Goal: Information Seeking & Learning: Learn about a topic

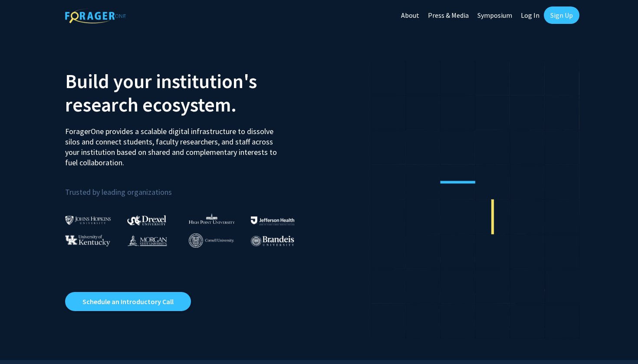
click at [536, 16] on link "Log In" at bounding box center [530, 15] width 27 height 30
select select
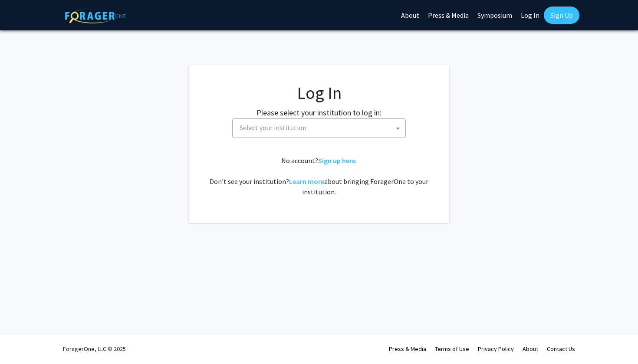
click at [347, 121] on span "Select your institution" at bounding box center [320, 128] width 169 height 18
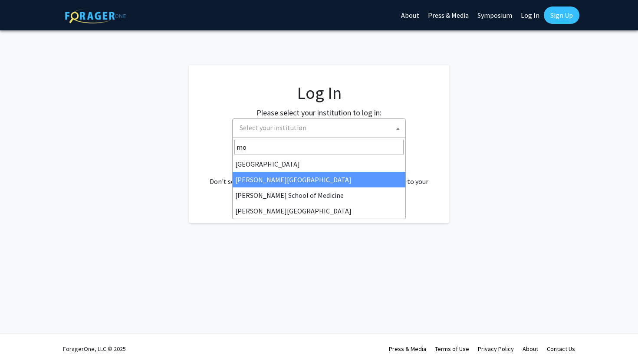
type input "mo"
select select "28"
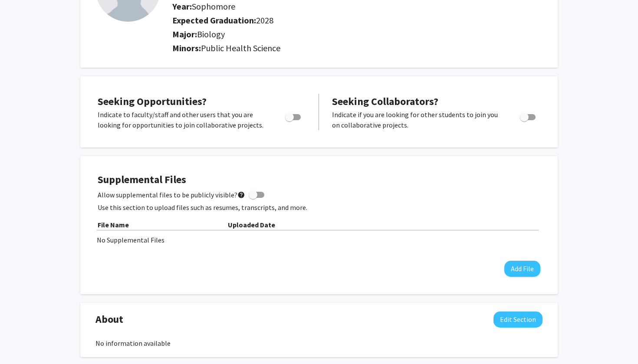
scroll to position [103, 0]
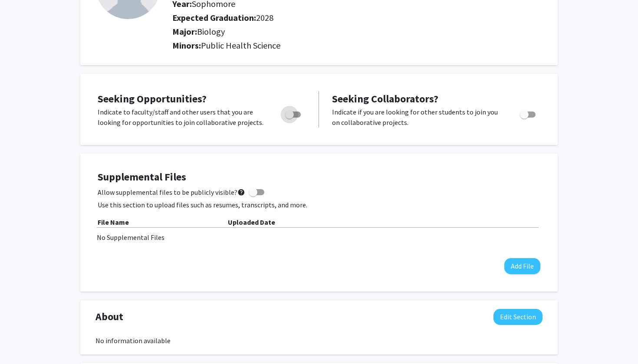
click at [294, 114] on span "Toggle" at bounding box center [289, 114] width 9 height 9
click at [290, 118] on input "Are you actively seeking opportunities?" at bounding box center [289, 118] width 0 height 0
checkbox input "true"
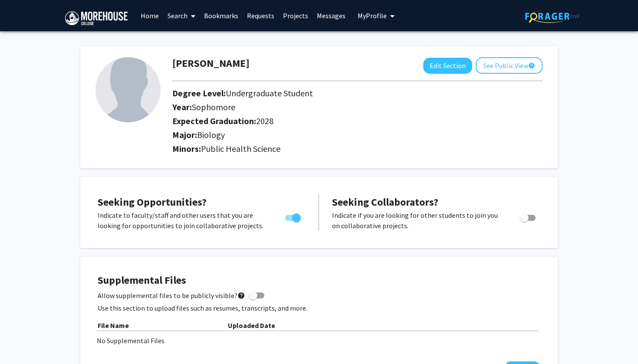
scroll to position [0, 0]
click at [183, 14] on link "Search" at bounding box center [181, 15] width 36 height 30
click at [193, 37] on span "Faculty/Staff" at bounding box center [195, 39] width 64 height 17
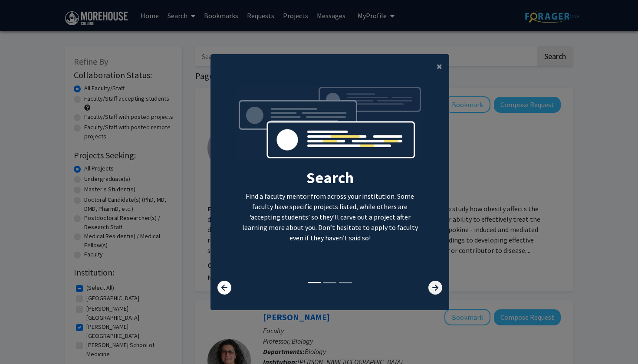
click at [441, 295] on icon at bounding box center [436, 288] width 14 height 14
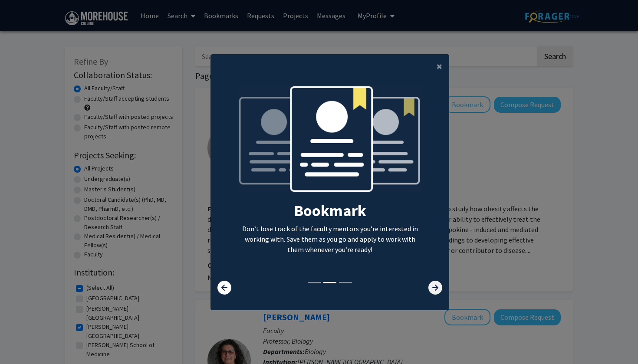
click at [441, 295] on icon at bounding box center [436, 288] width 14 height 14
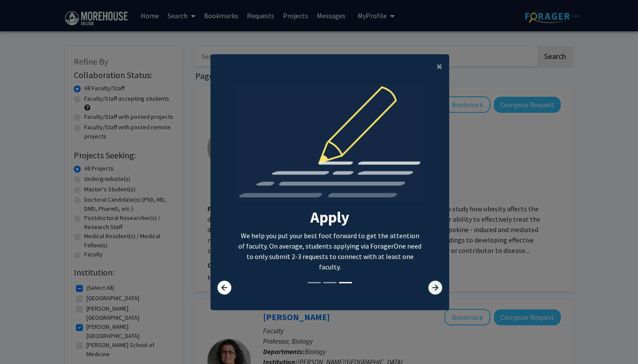
click at [441, 295] on icon at bounding box center [436, 288] width 14 height 14
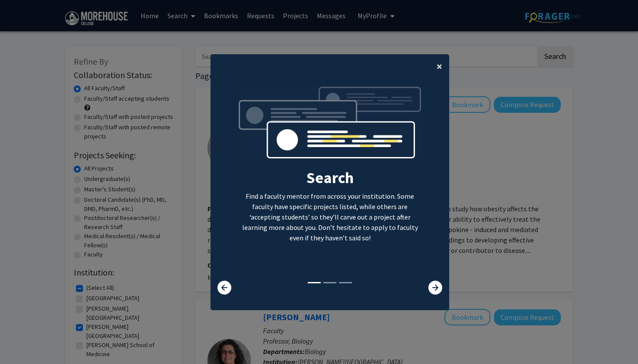
click at [440, 62] on span "×" at bounding box center [440, 66] width 6 height 13
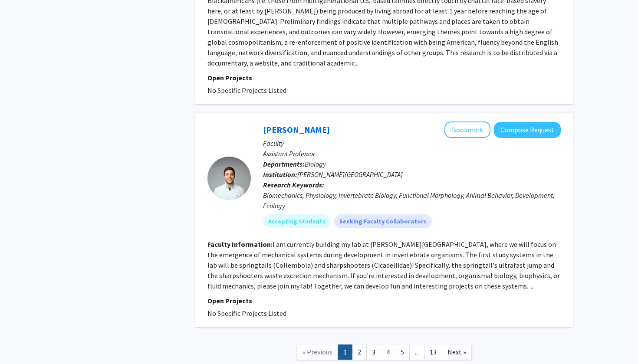
scroll to position [2120, 0]
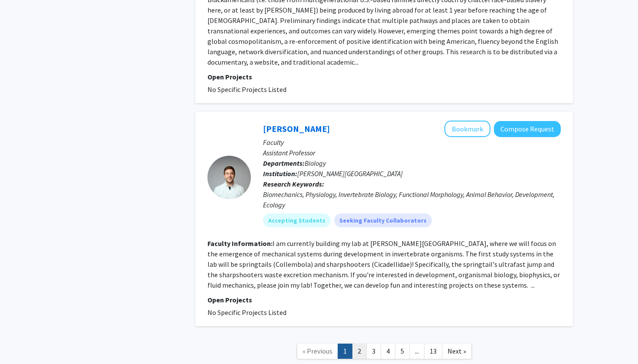
click at [359, 344] on link "2" at bounding box center [359, 351] width 15 height 15
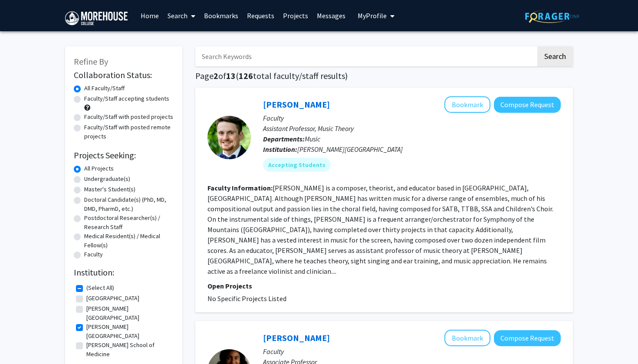
click at [109, 182] on label "Undergraduate(s)" at bounding box center [107, 179] width 46 height 9
click at [90, 180] on input "Undergraduate(s)" at bounding box center [87, 178] width 6 height 6
radio input "true"
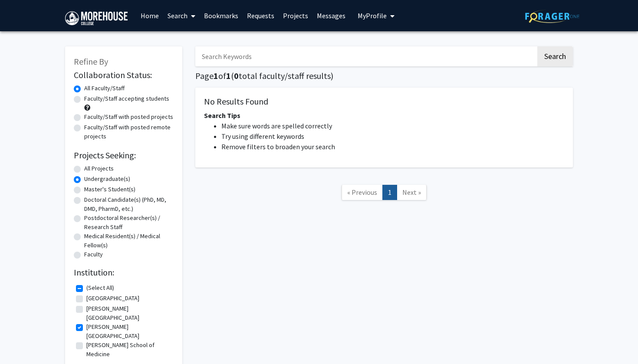
click at [99, 170] on label "All Projects" at bounding box center [99, 168] width 30 height 9
click at [90, 170] on input "All Projects" at bounding box center [87, 167] width 6 height 6
radio input "true"
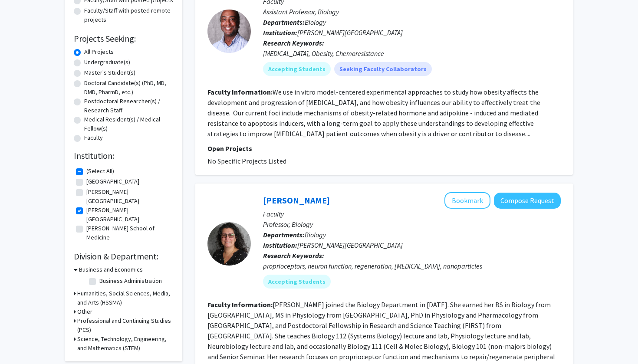
scroll to position [117, 0]
click at [94, 334] on h3 "Science, Technology, Engineering, and Mathematics (STEM)" at bounding box center [125, 343] width 96 height 18
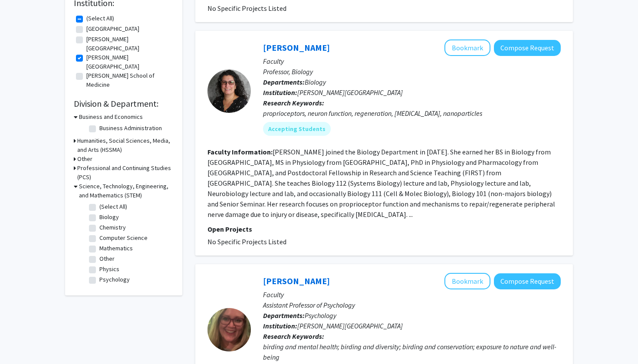
scroll to position [271, 0]
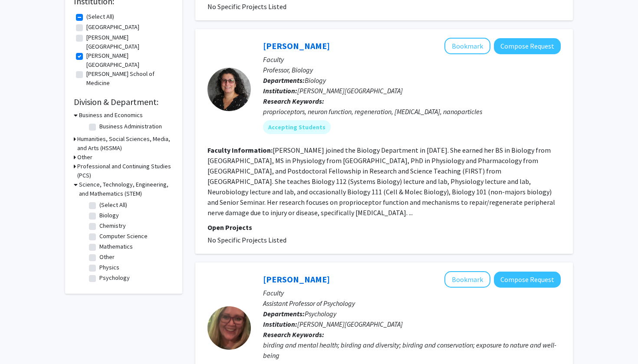
click at [99, 211] on label "Biology" at bounding box center [109, 215] width 20 height 9
click at [99, 211] on input "Biology" at bounding box center [102, 214] width 6 height 6
checkbox input "true"
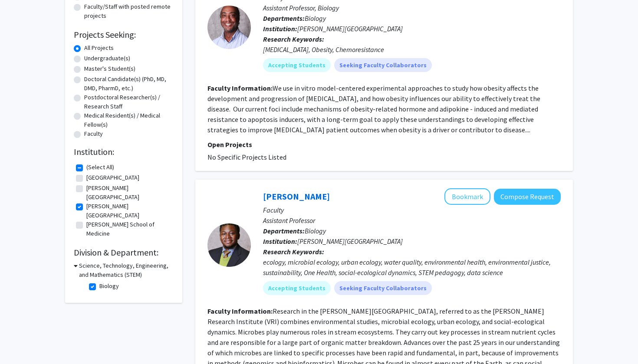
scroll to position [129, 0]
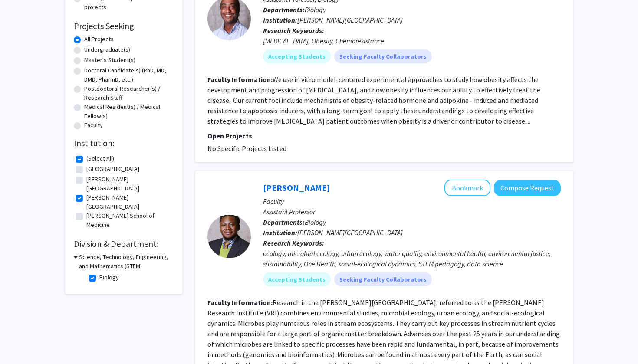
click at [99, 273] on label "Biology" at bounding box center [109, 277] width 20 height 9
click at [99, 273] on input "Biology" at bounding box center [102, 276] width 6 height 6
checkbox input "false"
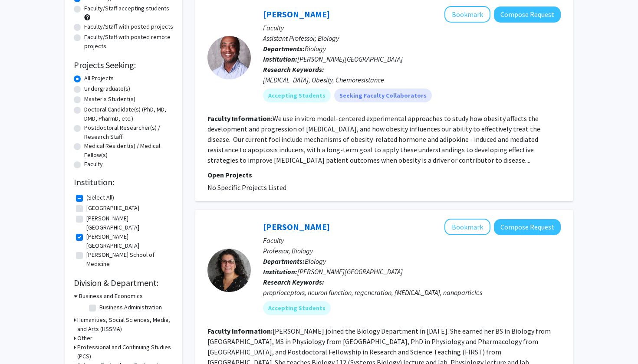
scroll to position [127, 0]
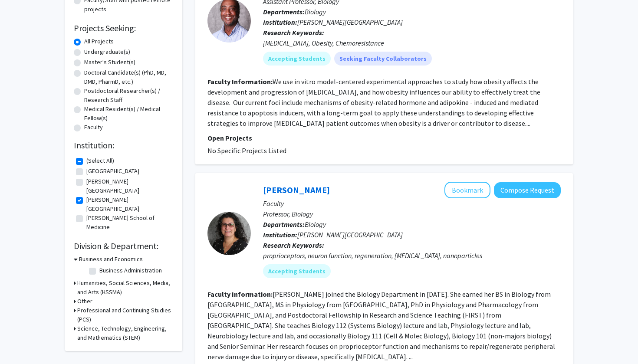
click at [86, 214] on label "[PERSON_NAME] School of Medicine" at bounding box center [128, 223] width 85 height 18
click at [86, 214] on input "[PERSON_NAME] School of Medicine" at bounding box center [89, 217] width 6 height 6
checkbox input "true"
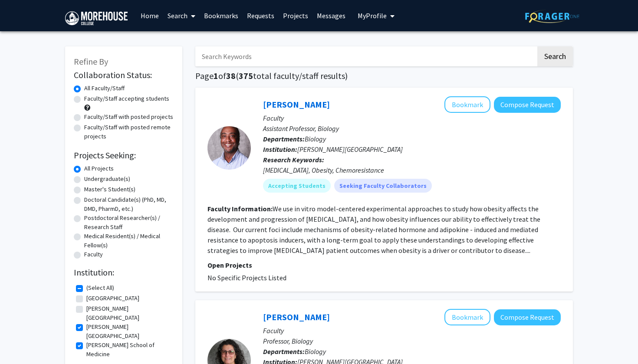
click at [78, 325] on fg-checkbox "Morehouse College Morehouse College" at bounding box center [124, 332] width 96 height 18
click at [86, 323] on label "[PERSON_NAME][GEOGRAPHIC_DATA]" at bounding box center [128, 332] width 85 height 18
click at [86, 323] on input "[PERSON_NAME][GEOGRAPHIC_DATA]" at bounding box center [89, 326] width 6 height 6
checkbox input "false"
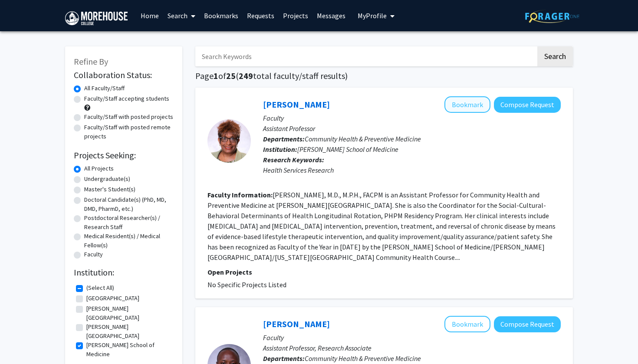
click at [473, 104] on button "Bookmark" at bounding box center [468, 104] width 46 height 17
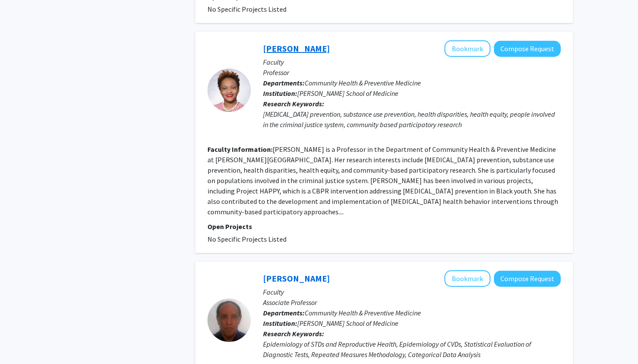
scroll to position [1625, 0]
click at [277, 43] on link "Rhonda Holliday" at bounding box center [296, 48] width 67 height 11
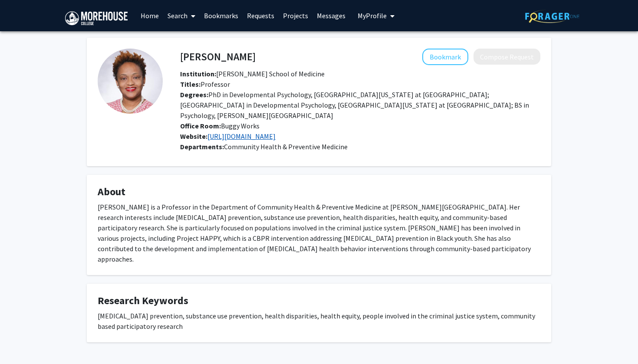
click at [276, 132] on link "https://www.ncbi.nlm.nih.gov/myncbi/1Zg3fg9pwJbUja/bibliography/public/" at bounding box center [242, 136] width 68 height 9
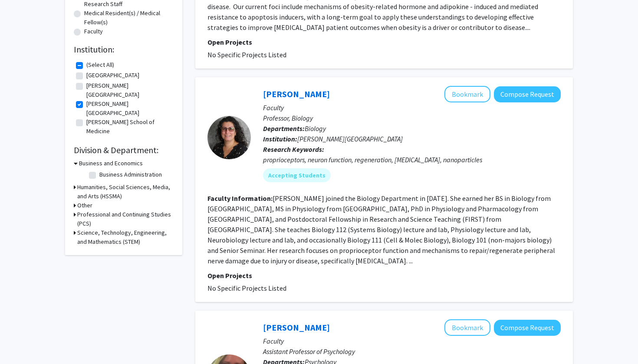
scroll to position [252, 0]
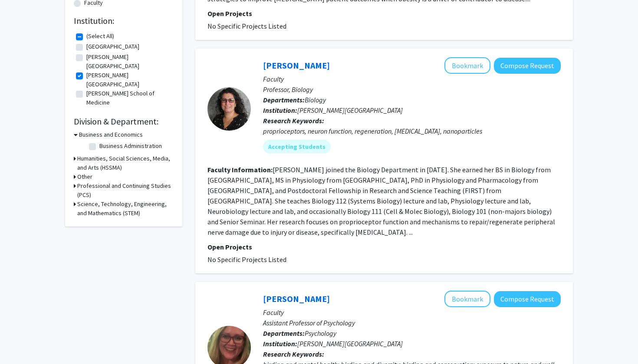
click at [87, 89] on label "[PERSON_NAME] School of Medicine" at bounding box center [128, 98] width 85 height 18
click at [87, 89] on input "[PERSON_NAME] School of Medicine" at bounding box center [89, 92] width 6 height 6
checkbox input "true"
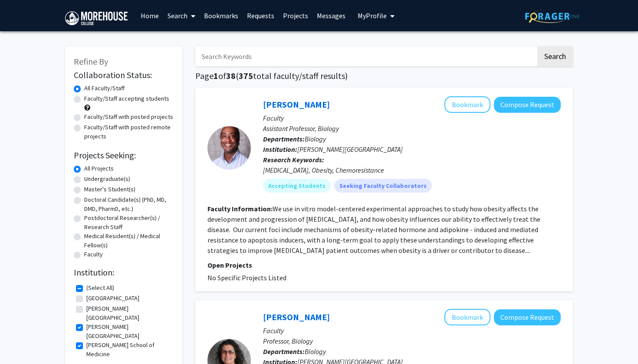
click at [86, 324] on label "[PERSON_NAME][GEOGRAPHIC_DATA]" at bounding box center [128, 332] width 85 height 18
click at [86, 324] on input "[PERSON_NAME][GEOGRAPHIC_DATA]" at bounding box center [89, 326] width 6 height 6
checkbox input "false"
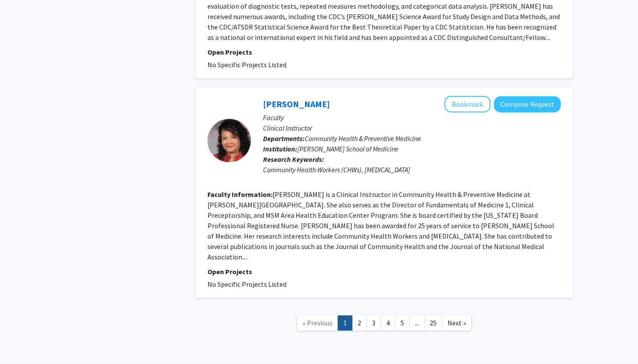
scroll to position [2030, 0]
click at [354, 316] on link "2" at bounding box center [359, 323] width 15 height 15
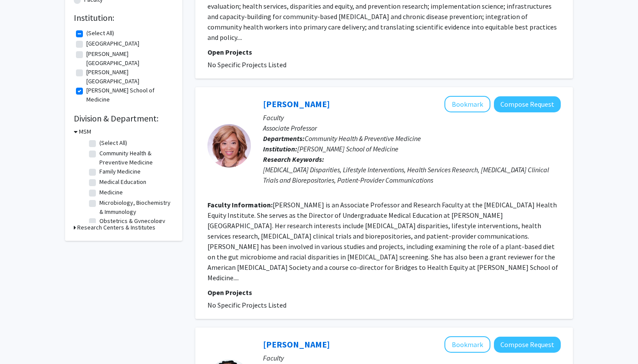
scroll to position [256, 0]
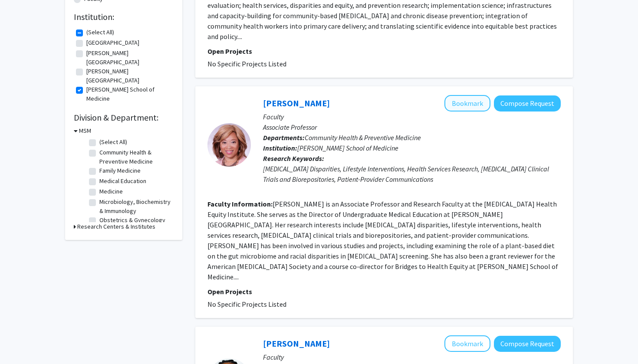
click at [468, 100] on button "Bookmark" at bounding box center [468, 103] width 46 height 17
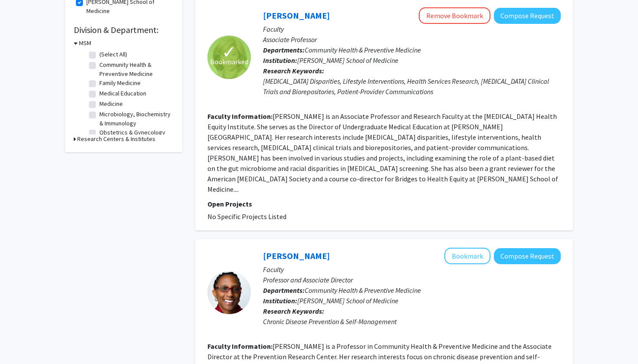
scroll to position [341, 0]
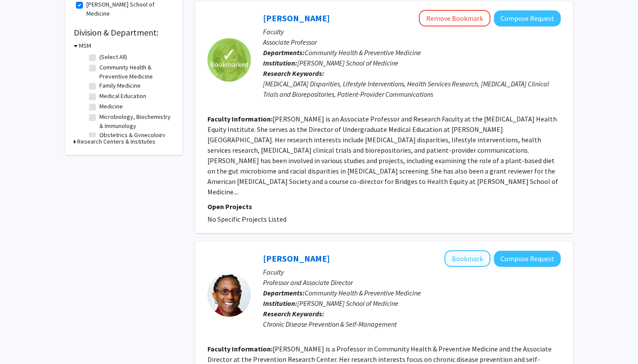
click at [466, 251] on button "Bookmark" at bounding box center [468, 259] width 46 height 17
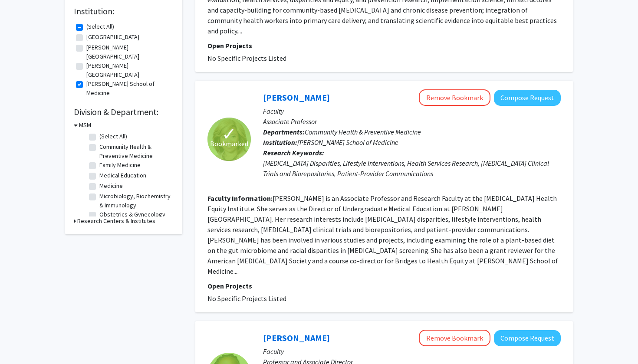
scroll to position [260, 0]
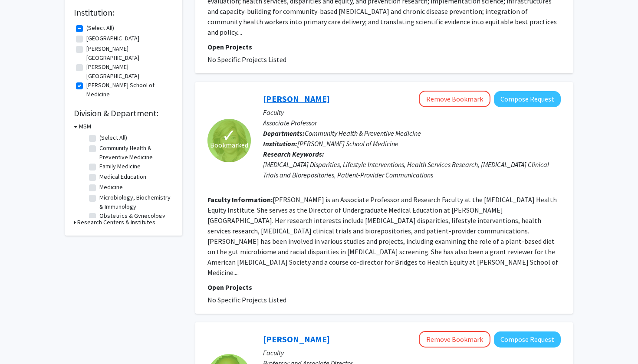
click at [284, 93] on link "Desiree Rivers" at bounding box center [296, 98] width 67 height 11
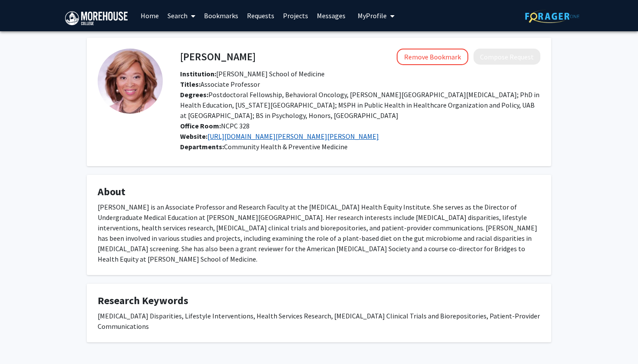
click at [294, 136] on link "https://www.ncbi.nlm.nih.gov/myncbi/desiree.rivers.1/bibliography/public/" at bounding box center [294, 136] width 172 height 9
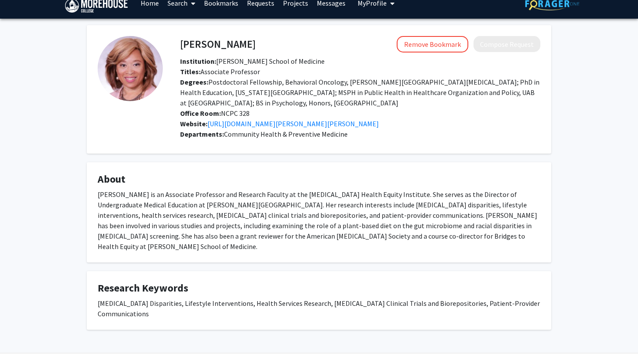
scroll to position [12, 0]
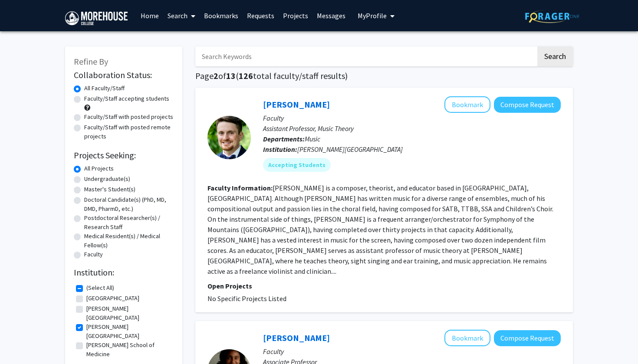
click at [86, 341] on label "[PERSON_NAME] School of Medicine" at bounding box center [128, 350] width 85 height 18
click at [86, 341] on input "[PERSON_NAME] School of Medicine" at bounding box center [89, 344] width 6 height 6
checkbox input "true"
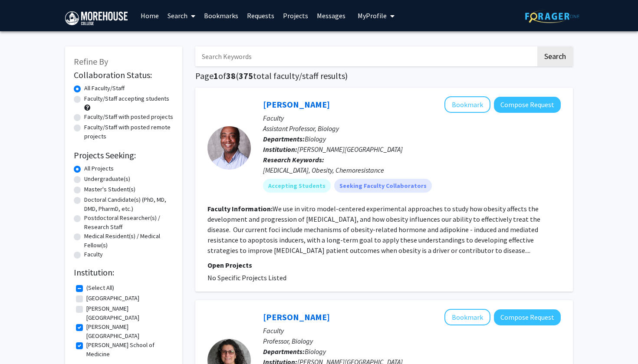
click at [86, 323] on label "[PERSON_NAME][GEOGRAPHIC_DATA]" at bounding box center [128, 332] width 85 height 18
click at [86, 323] on input "[PERSON_NAME][GEOGRAPHIC_DATA]" at bounding box center [89, 326] width 6 height 6
checkbox input "false"
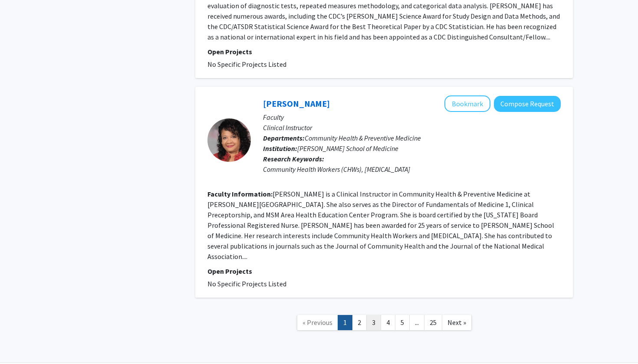
scroll to position [2030, 0]
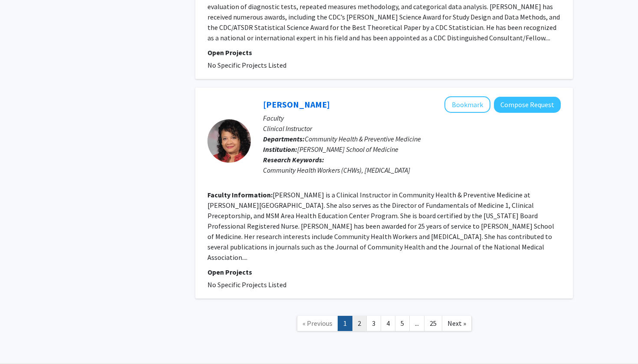
click at [355, 316] on link "2" at bounding box center [359, 323] width 15 height 15
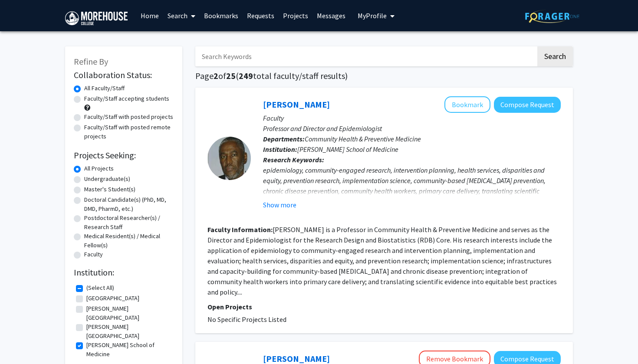
click at [134, 102] on label "Faculty/Staff accepting students" at bounding box center [126, 98] width 85 height 9
click at [90, 100] on input "Faculty/Staff accepting students" at bounding box center [87, 97] width 6 height 6
radio input "true"
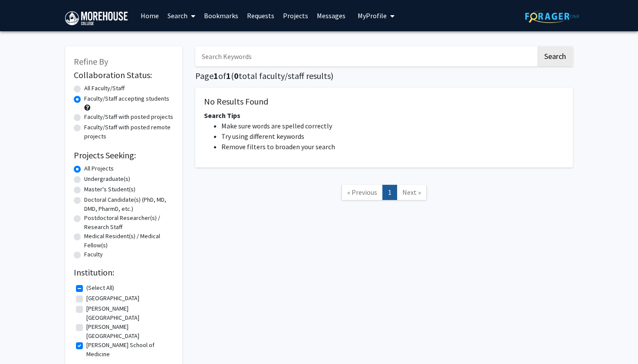
click at [116, 91] on label "All Faculty/Staff" at bounding box center [104, 88] width 40 height 9
click at [90, 89] on input "All Faculty/Staff" at bounding box center [87, 87] width 6 height 6
radio input "true"
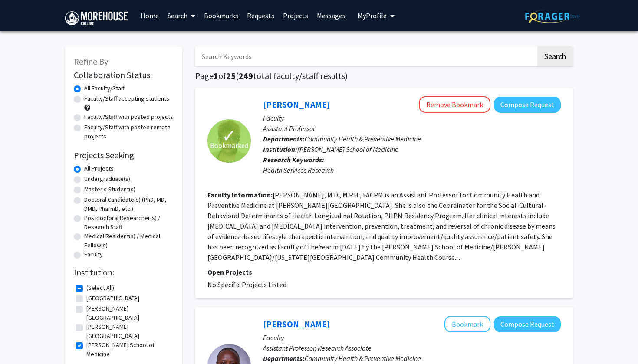
click at [123, 117] on label "Faculty/Staff with posted projects" at bounding box center [128, 116] width 89 height 9
click at [90, 117] on input "Faculty/Staff with posted projects" at bounding box center [87, 115] width 6 height 6
radio input "true"
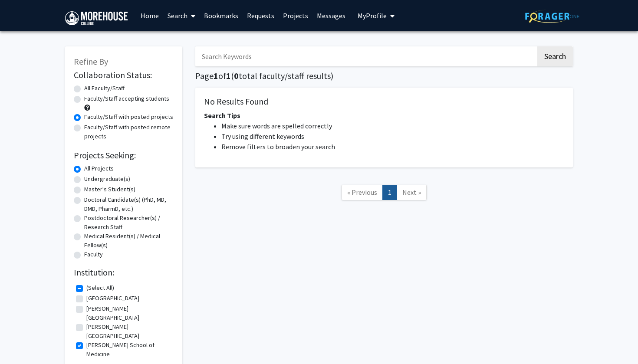
click at [126, 125] on label "Faculty/Staff with posted remote projects" at bounding box center [128, 132] width 89 height 18
click at [90, 125] on input "Faculty/Staff with posted remote projects" at bounding box center [87, 126] width 6 height 6
radio input "true"
click at [112, 83] on form "Collaboration Status: Collaboration Status All Faculty/Staff Collaboration Stat…" at bounding box center [124, 165] width 100 height 191
click at [112, 87] on label "All Faculty/Staff" at bounding box center [104, 88] width 40 height 9
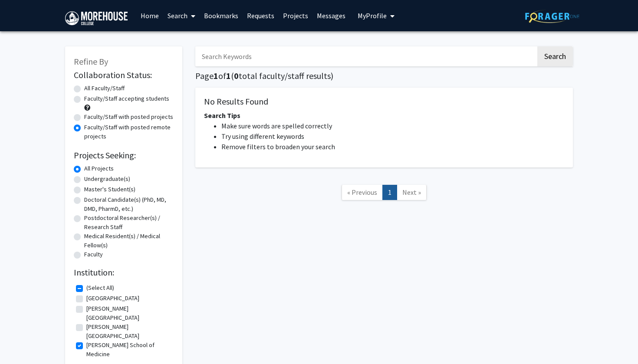
click at [90, 87] on input "All Faculty/Staff" at bounding box center [87, 87] width 6 height 6
radio input "true"
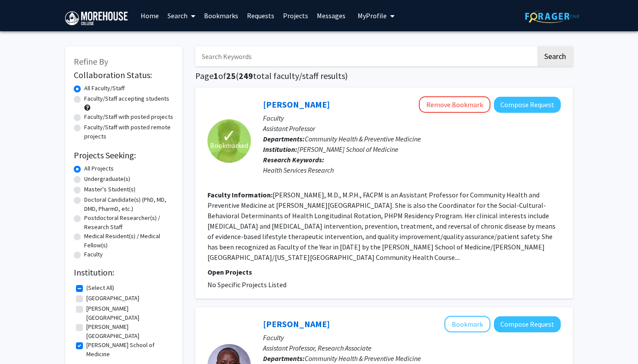
click at [86, 311] on label "[PERSON_NAME][GEOGRAPHIC_DATA]" at bounding box center [128, 313] width 85 height 18
click at [86, 310] on input "[PERSON_NAME][GEOGRAPHIC_DATA]" at bounding box center [89, 307] width 6 height 6
checkbox input "true"
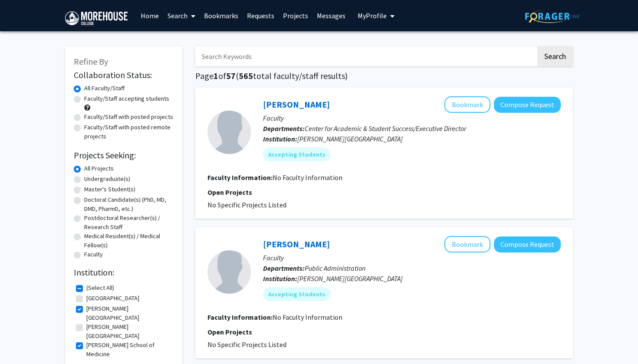
click at [119, 103] on label "Faculty/Staff accepting students" at bounding box center [126, 98] width 85 height 9
click at [90, 100] on input "Faculty/Staff accepting students" at bounding box center [87, 97] width 6 height 6
radio input "true"
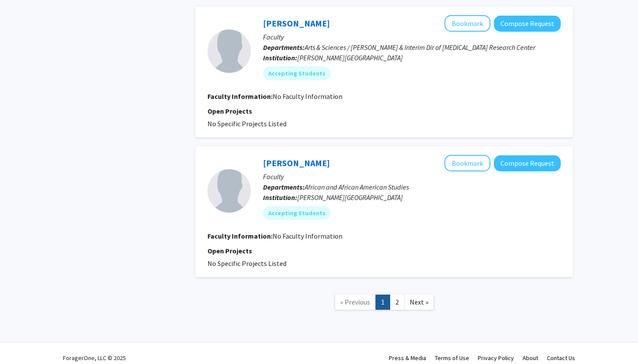
scroll to position [1335, 0]
click at [393, 295] on link "2" at bounding box center [397, 302] width 15 height 15
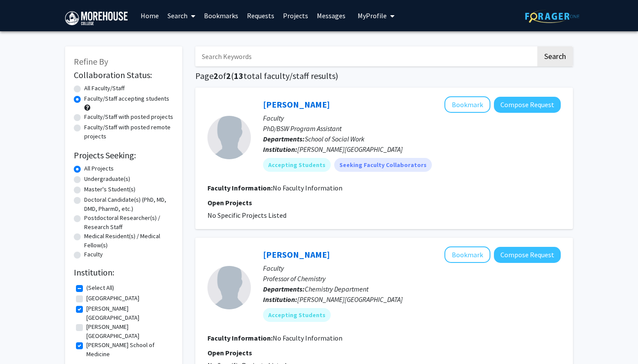
click at [95, 122] on label "Faculty/Staff with posted projects" at bounding box center [128, 116] width 89 height 9
click at [90, 118] on input "Faculty/Staff with posted projects" at bounding box center [87, 115] width 6 height 6
radio input "true"
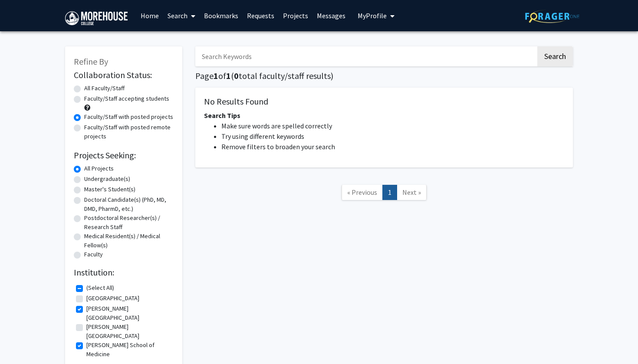
click at [99, 129] on label "Faculty/Staff with posted remote projects" at bounding box center [128, 132] width 89 height 18
click at [90, 129] on input "Faculty/Staff with posted remote projects" at bounding box center [87, 126] width 6 height 6
radio input "true"
click at [99, 86] on label "All Faculty/Staff" at bounding box center [104, 88] width 40 height 9
click at [90, 86] on input "All Faculty/Staff" at bounding box center [87, 87] width 6 height 6
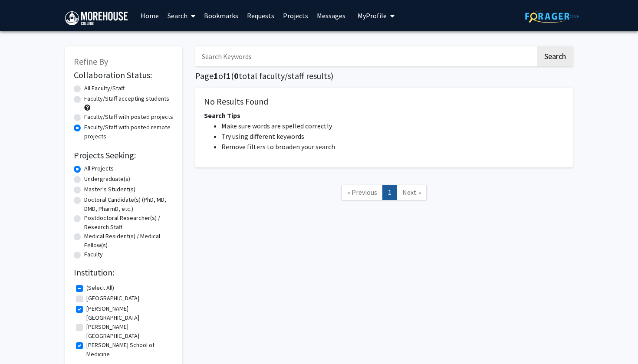
radio input "true"
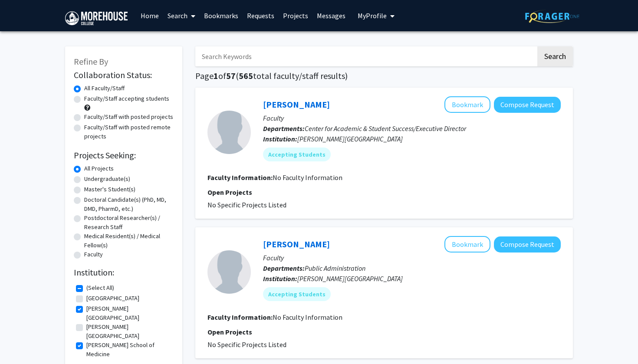
click at [106, 309] on label "[PERSON_NAME][GEOGRAPHIC_DATA]" at bounding box center [128, 313] width 85 height 18
click at [92, 309] on input "[PERSON_NAME][GEOGRAPHIC_DATA]" at bounding box center [89, 307] width 6 height 6
checkbox input "false"
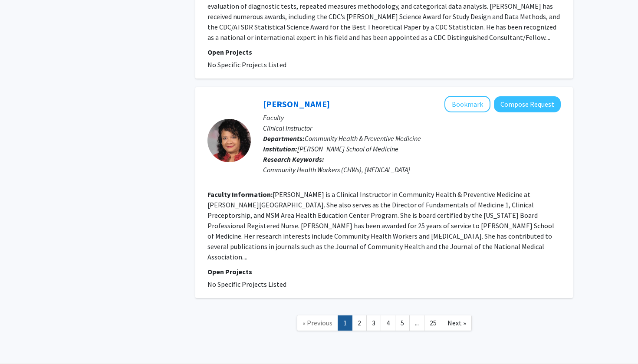
scroll to position [2030, 0]
click at [357, 316] on link "2" at bounding box center [359, 323] width 15 height 15
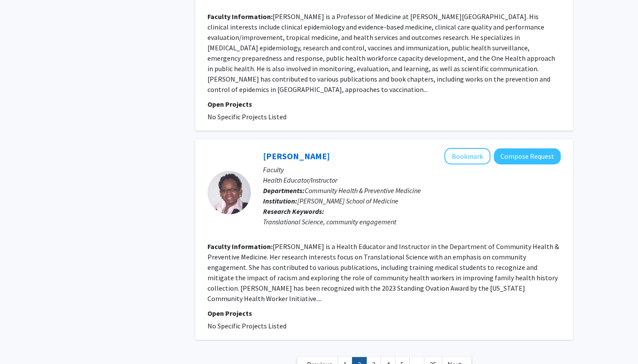
scroll to position [2131, 0]
click at [374, 358] on link "3" at bounding box center [374, 365] width 15 height 15
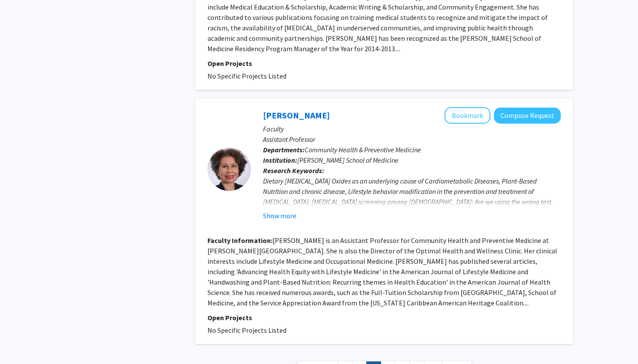
scroll to position [2024, 0]
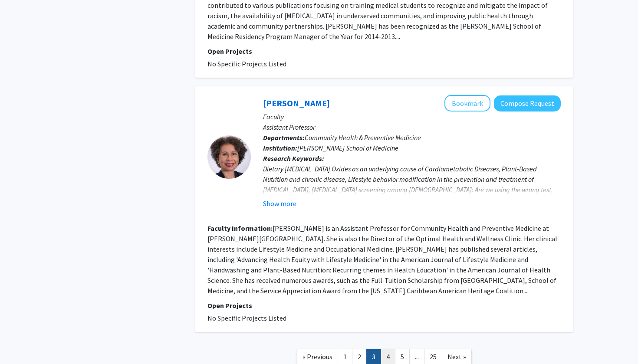
click at [385, 350] on link "4" at bounding box center [388, 357] width 15 height 15
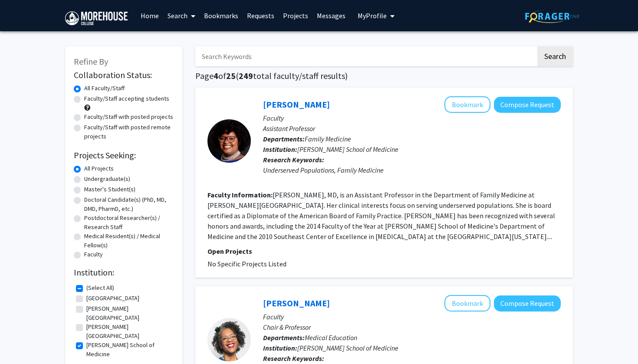
click at [254, 60] on input "Search Keywords" at bounding box center [365, 56] width 341 height 20
type input "motor"
click at [546, 57] on button "Search" at bounding box center [556, 56] width 36 height 20
checkbox input "false"
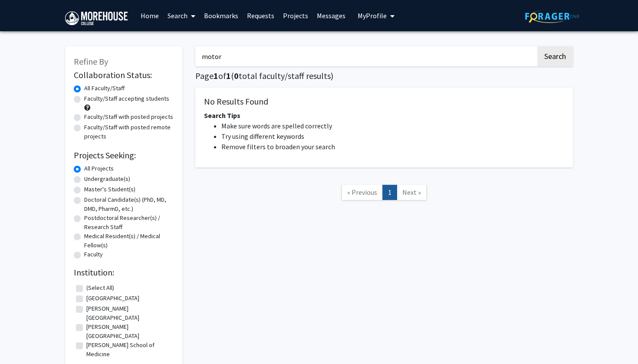
click at [264, 58] on input "motor" at bounding box center [365, 56] width 341 height 20
type input "m"
click at [262, 21] on link "Requests" at bounding box center [261, 15] width 36 height 30
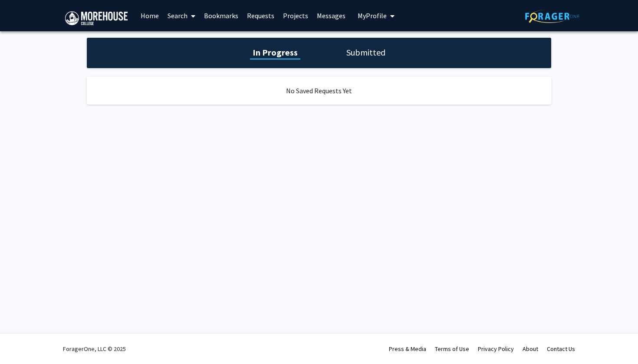
click at [290, 19] on link "Projects" at bounding box center [296, 15] width 34 height 30
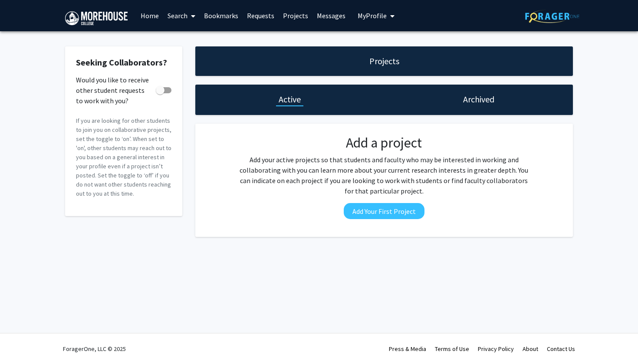
click at [157, 15] on link "Home" at bounding box center [149, 15] width 27 height 30
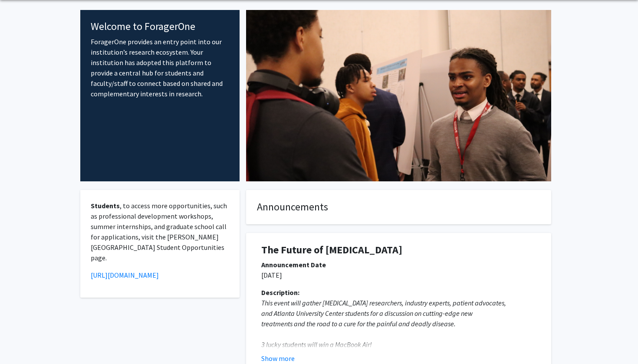
scroll to position [26, 0]
